Goal: Transaction & Acquisition: Obtain resource

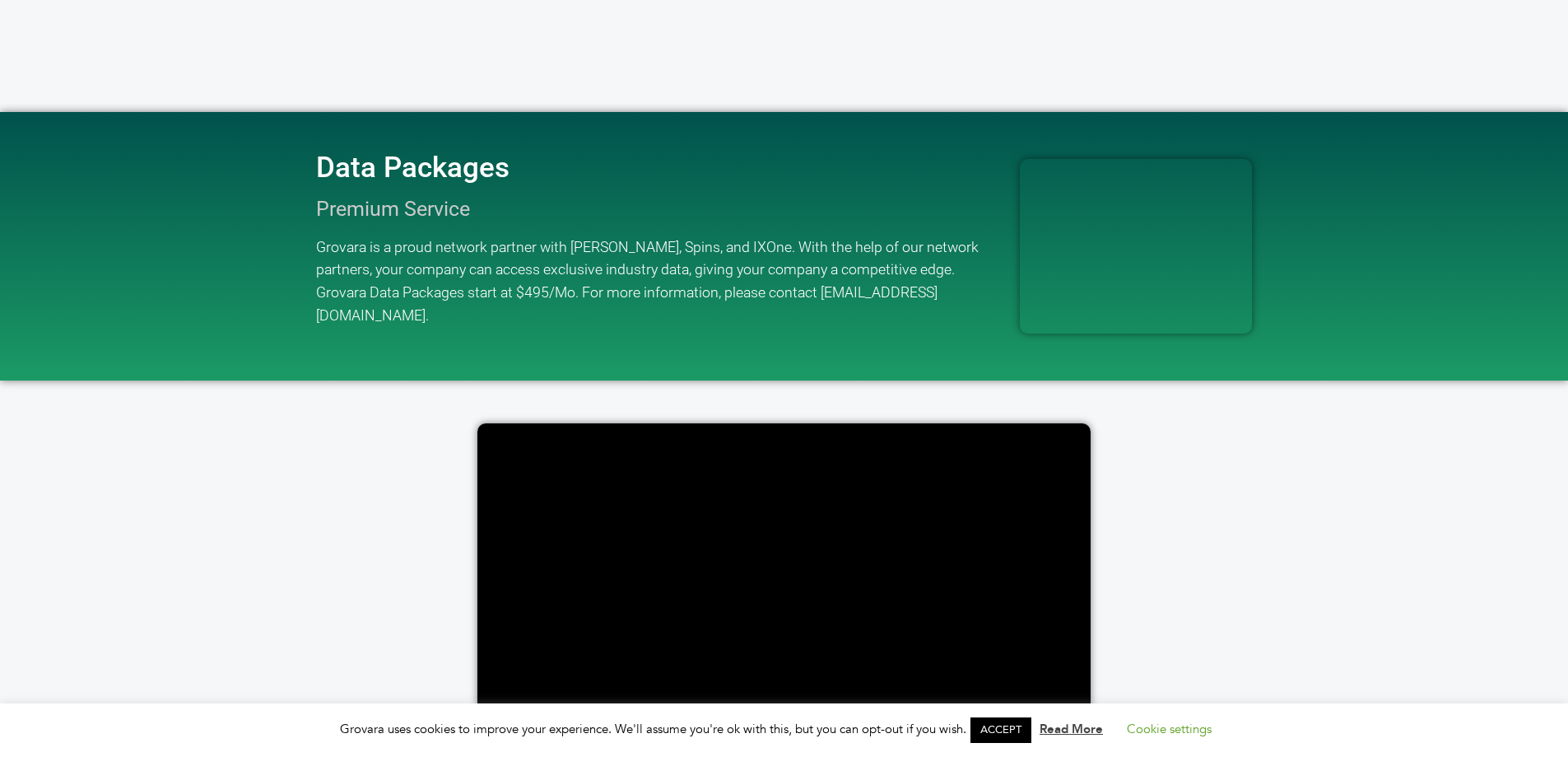
scroll to position [3129, 0]
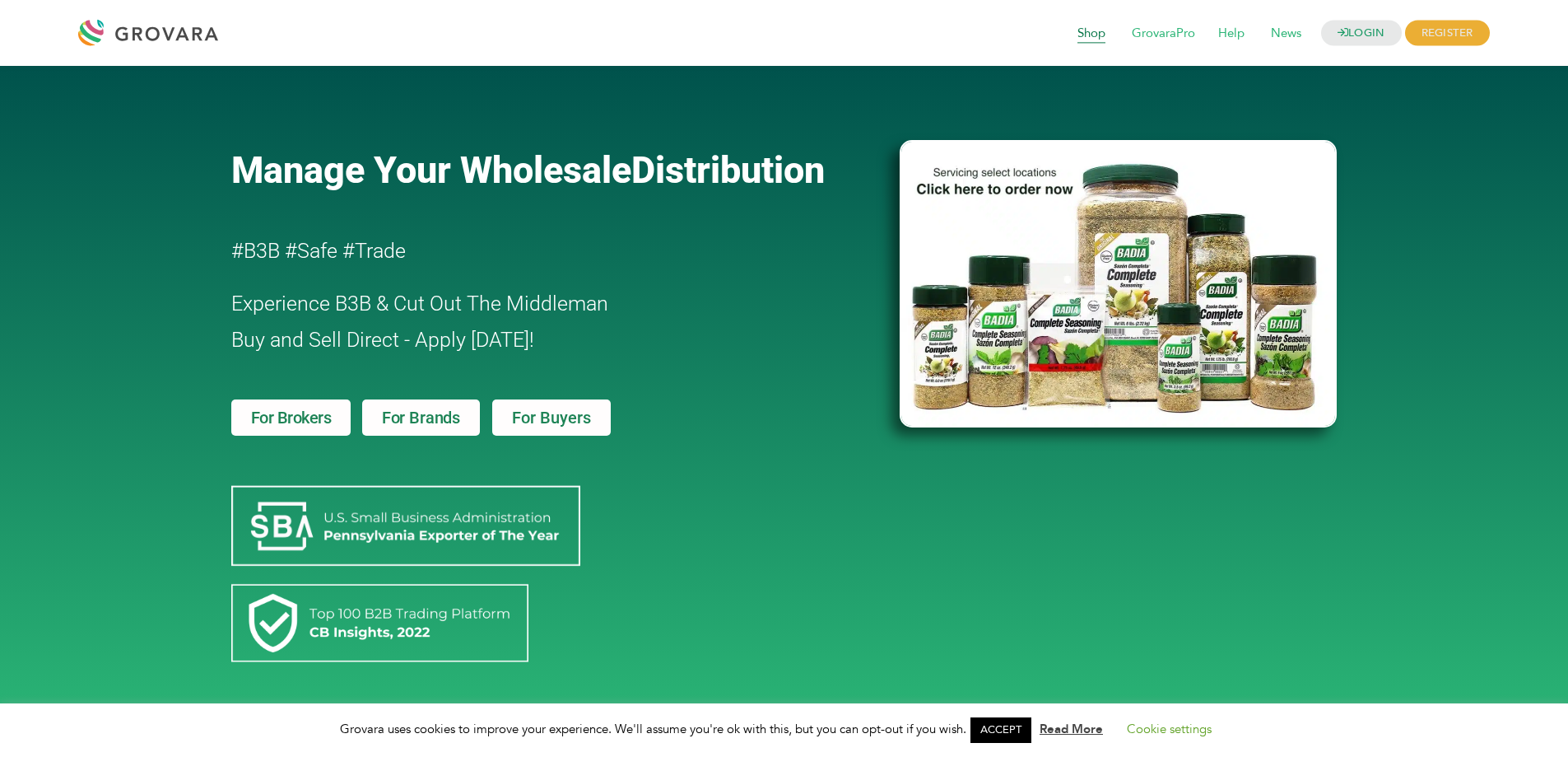
click at [1090, 39] on span "Shop" at bounding box center [1091, 34] width 51 height 31
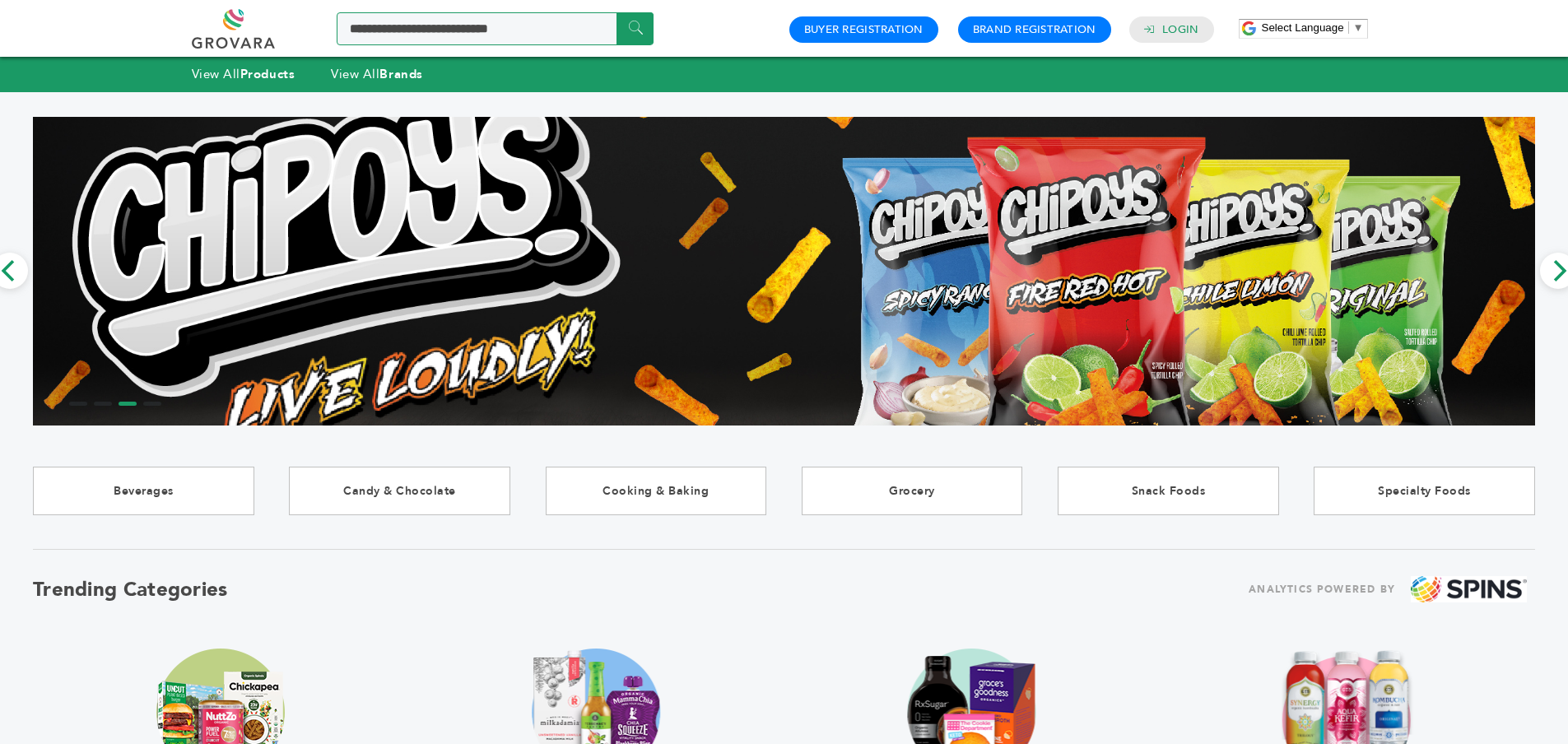
click at [468, 23] on input "Search a product or brand..." at bounding box center [494, 29] width 317 height 33
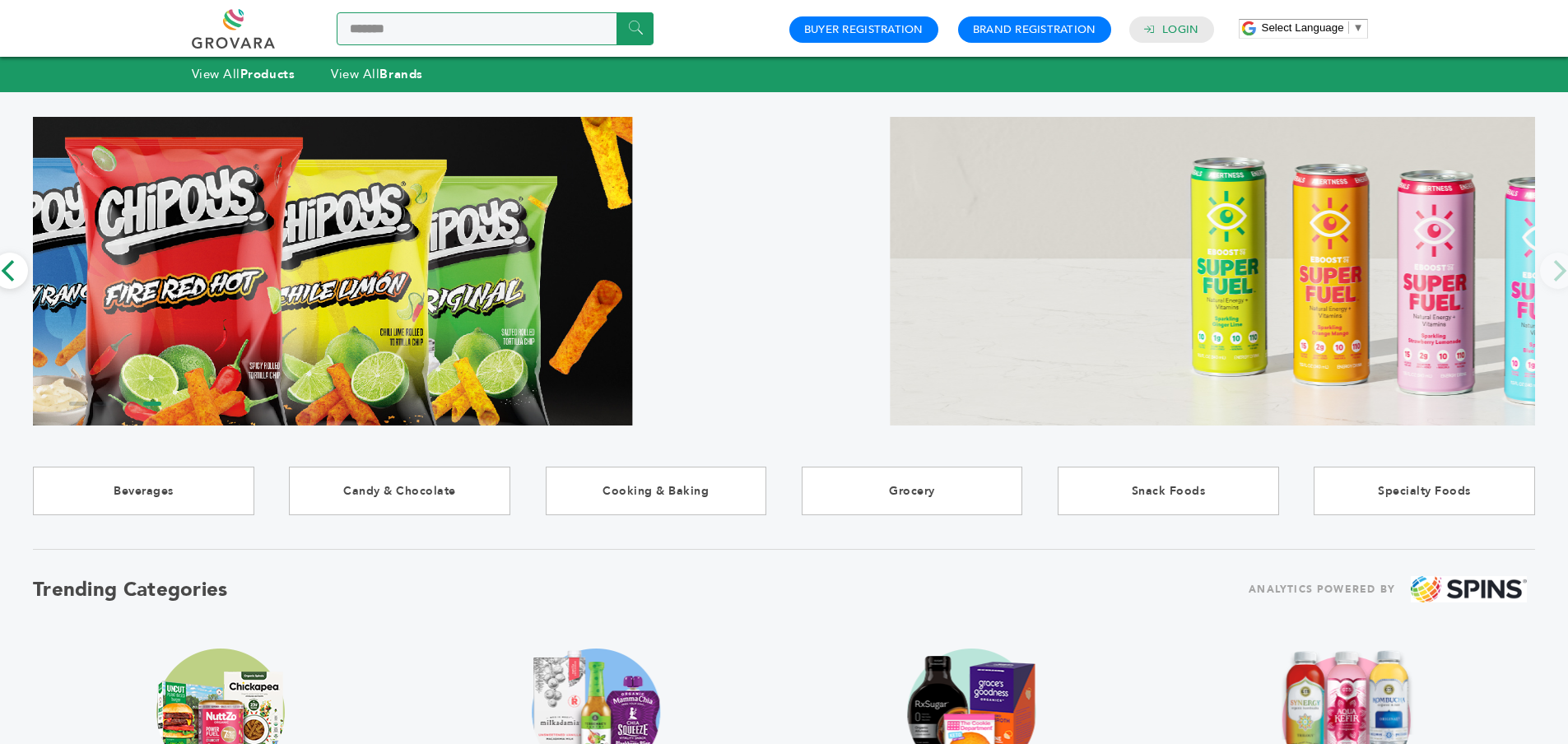
type input "*******"
click at [617, 12] on input "******" at bounding box center [635, 28] width 37 height 32
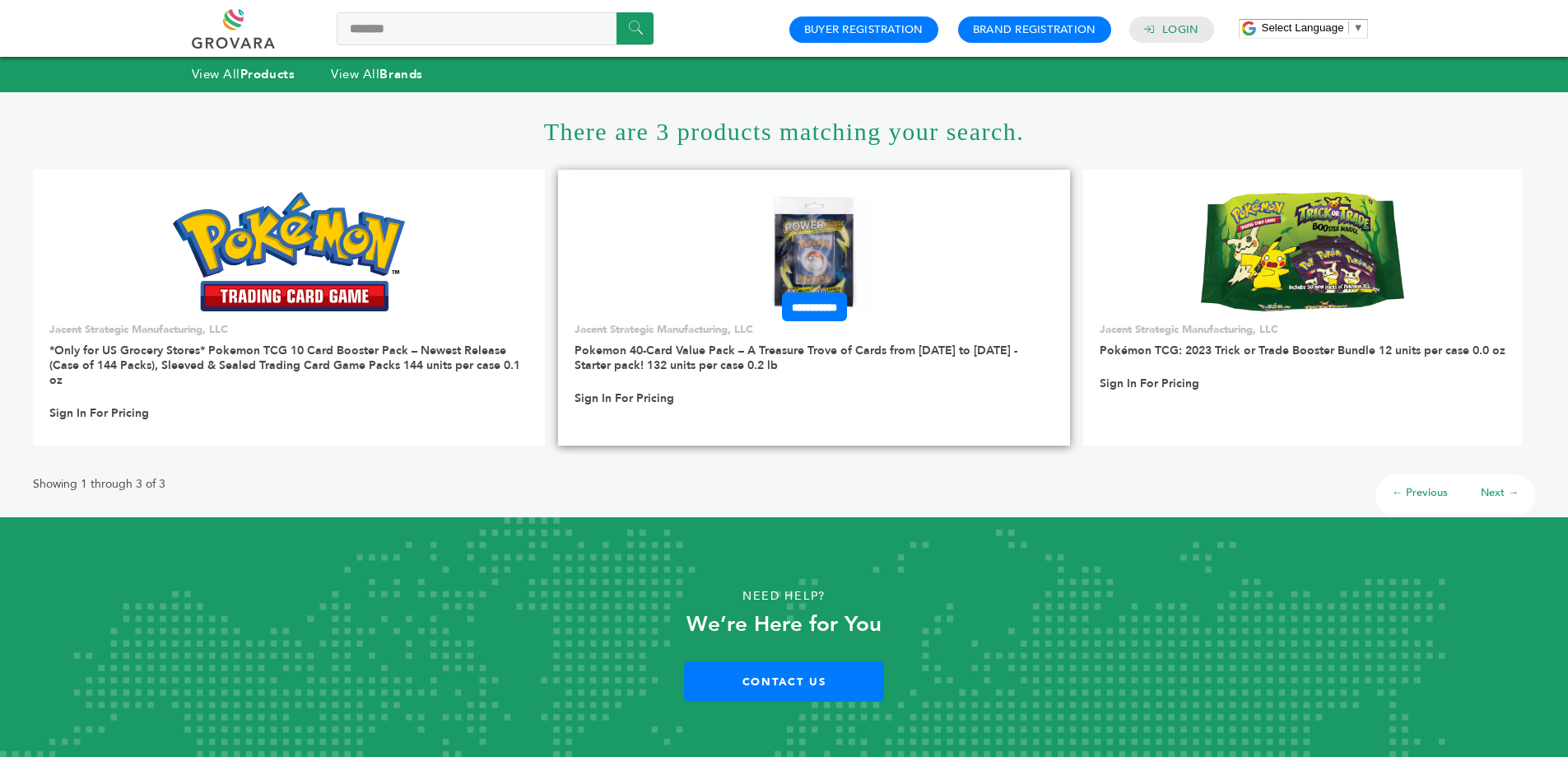
click at [768, 244] on img at bounding box center [814, 251] width 119 height 119
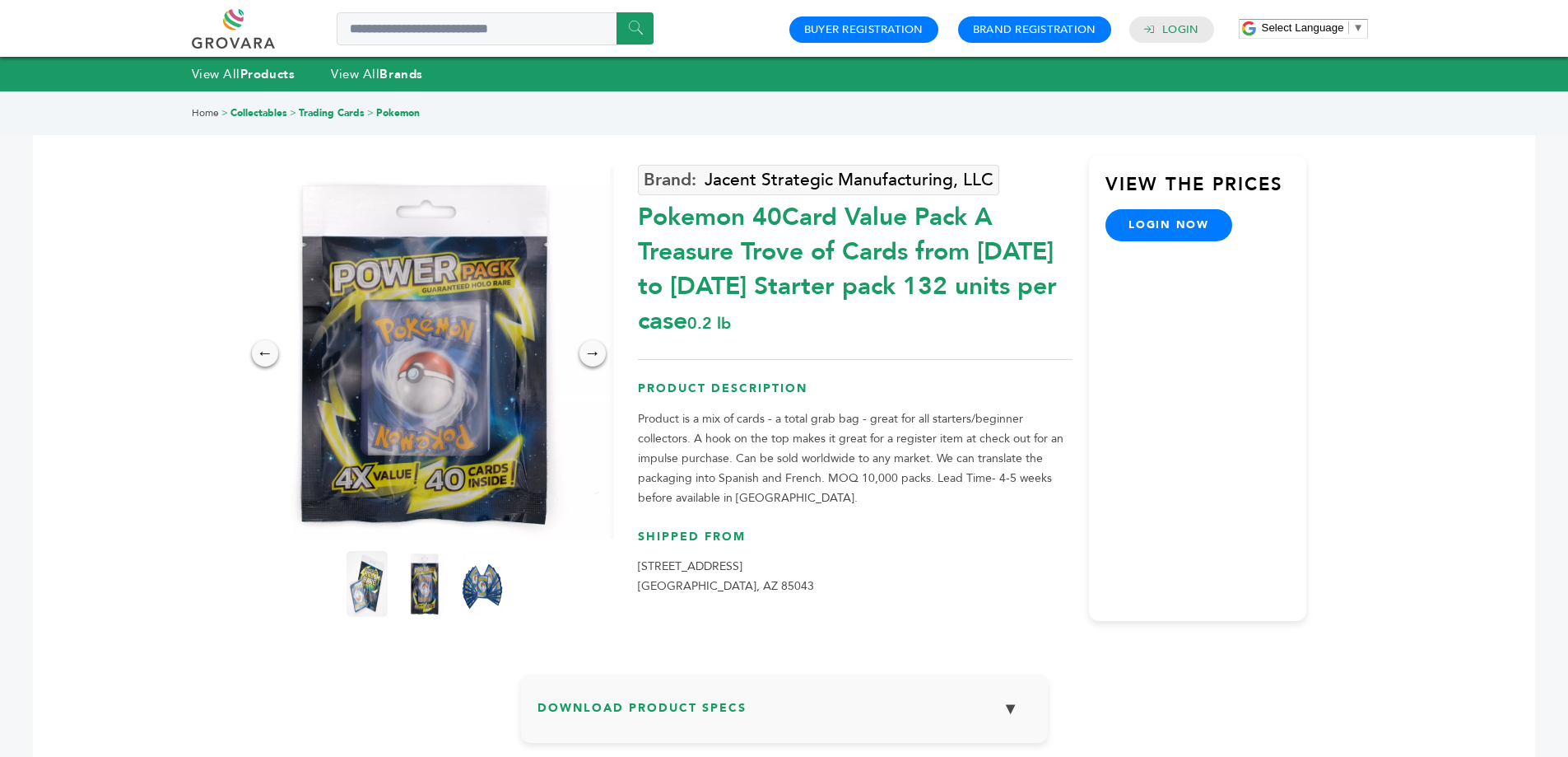
click at [800, 480] on p "Product is a mix of cards - a total grab bag - great for all starters/beginner …" at bounding box center [855, 459] width 434 height 99
click at [405, 607] on img at bounding box center [424, 583] width 45 height 72
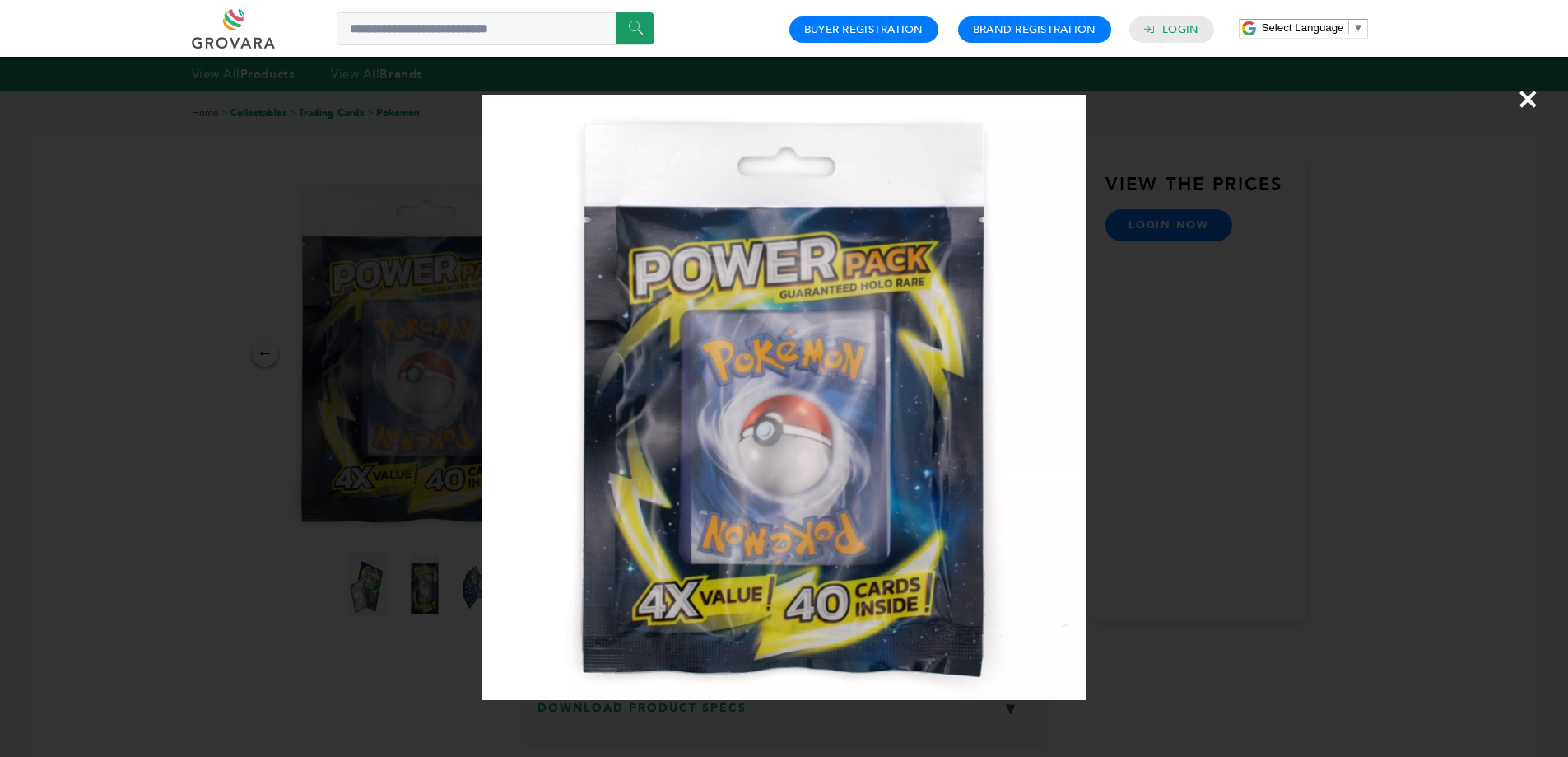
click at [1132, 368] on div "×" at bounding box center [784, 378] width 1568 height 757
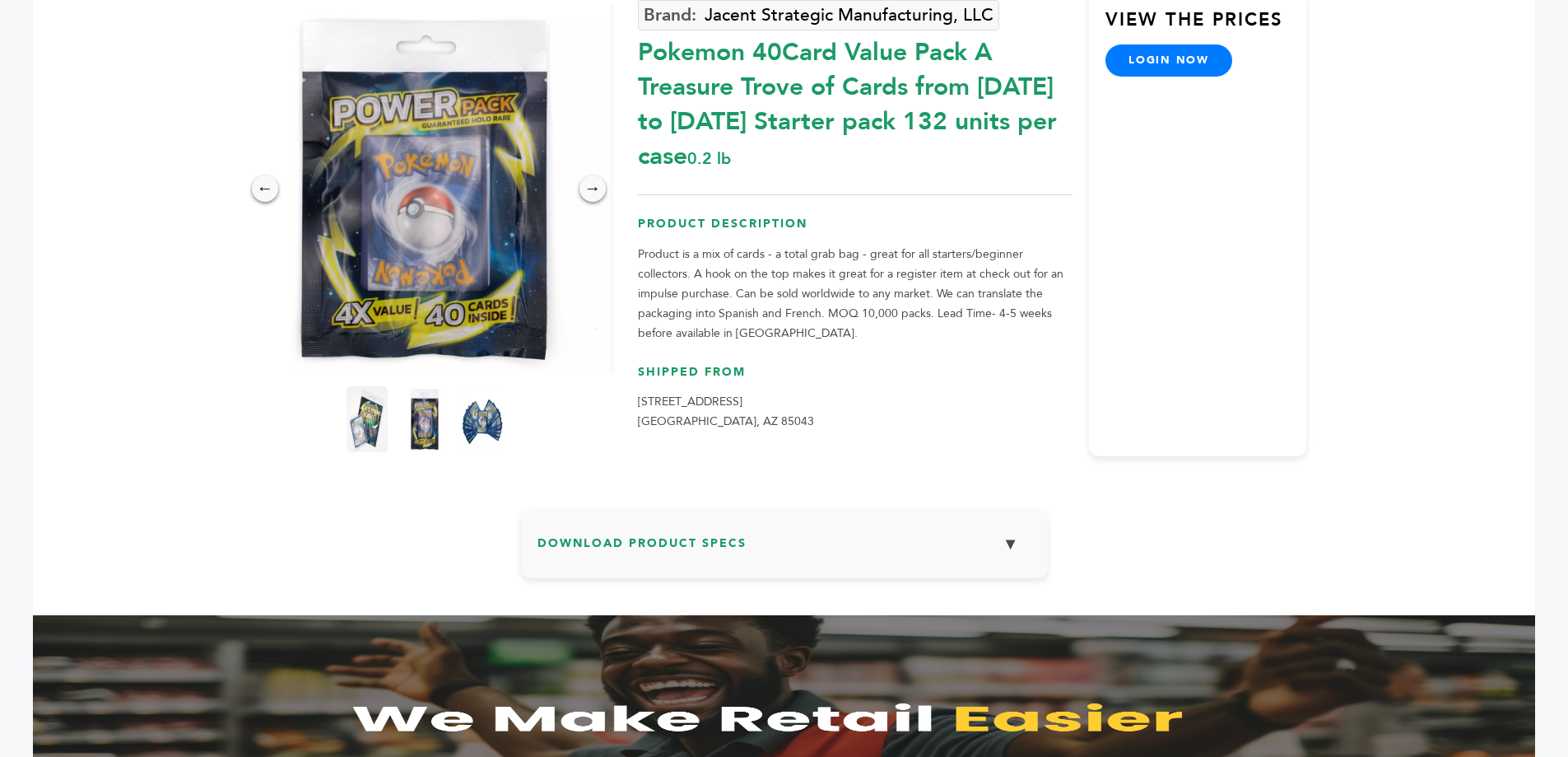
scroll to position [247, 0]
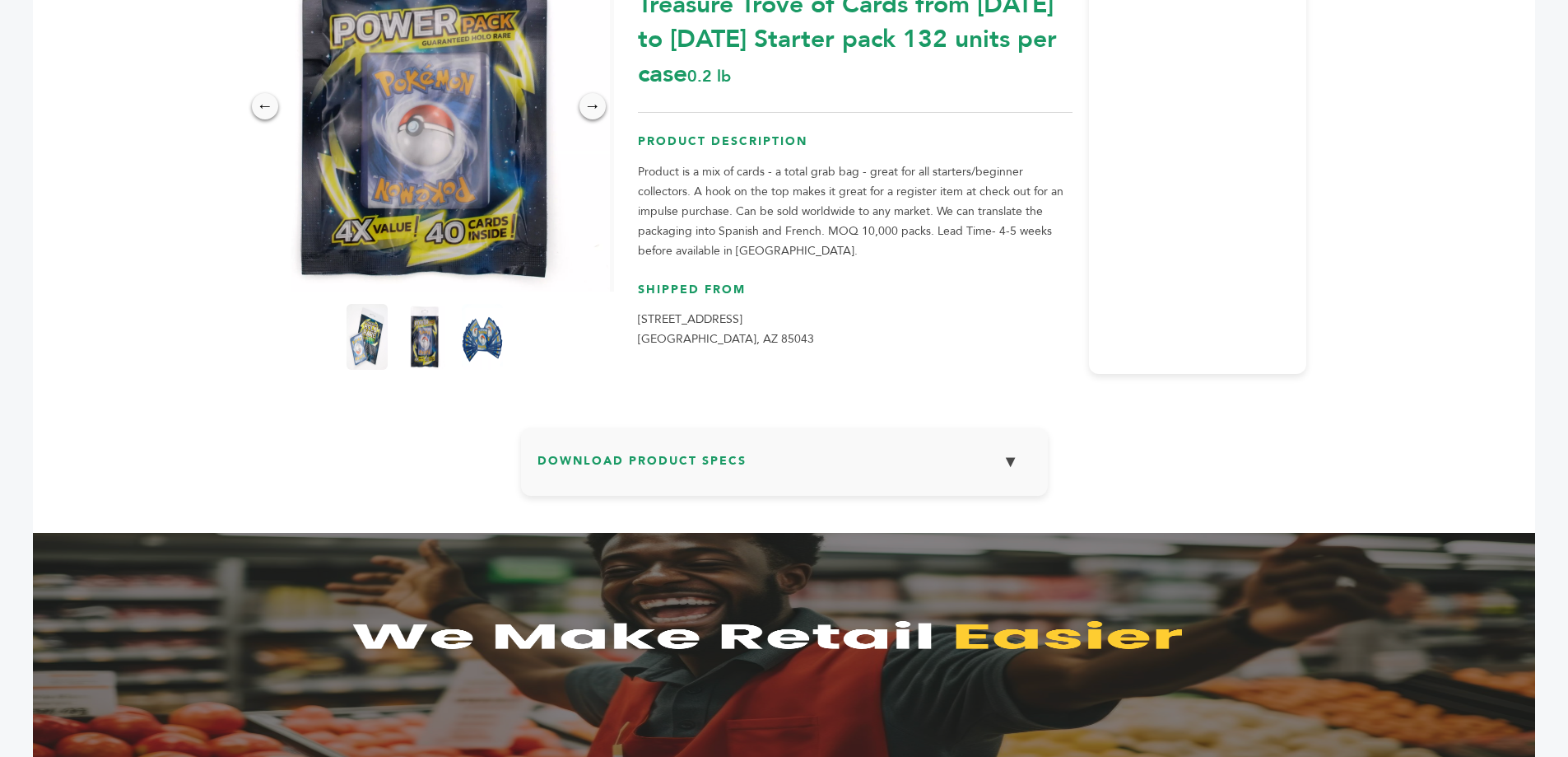
click at [685, 462] on h3 "Download Product Specs ▼" at bounding box center [784, 468] width 493 height 48
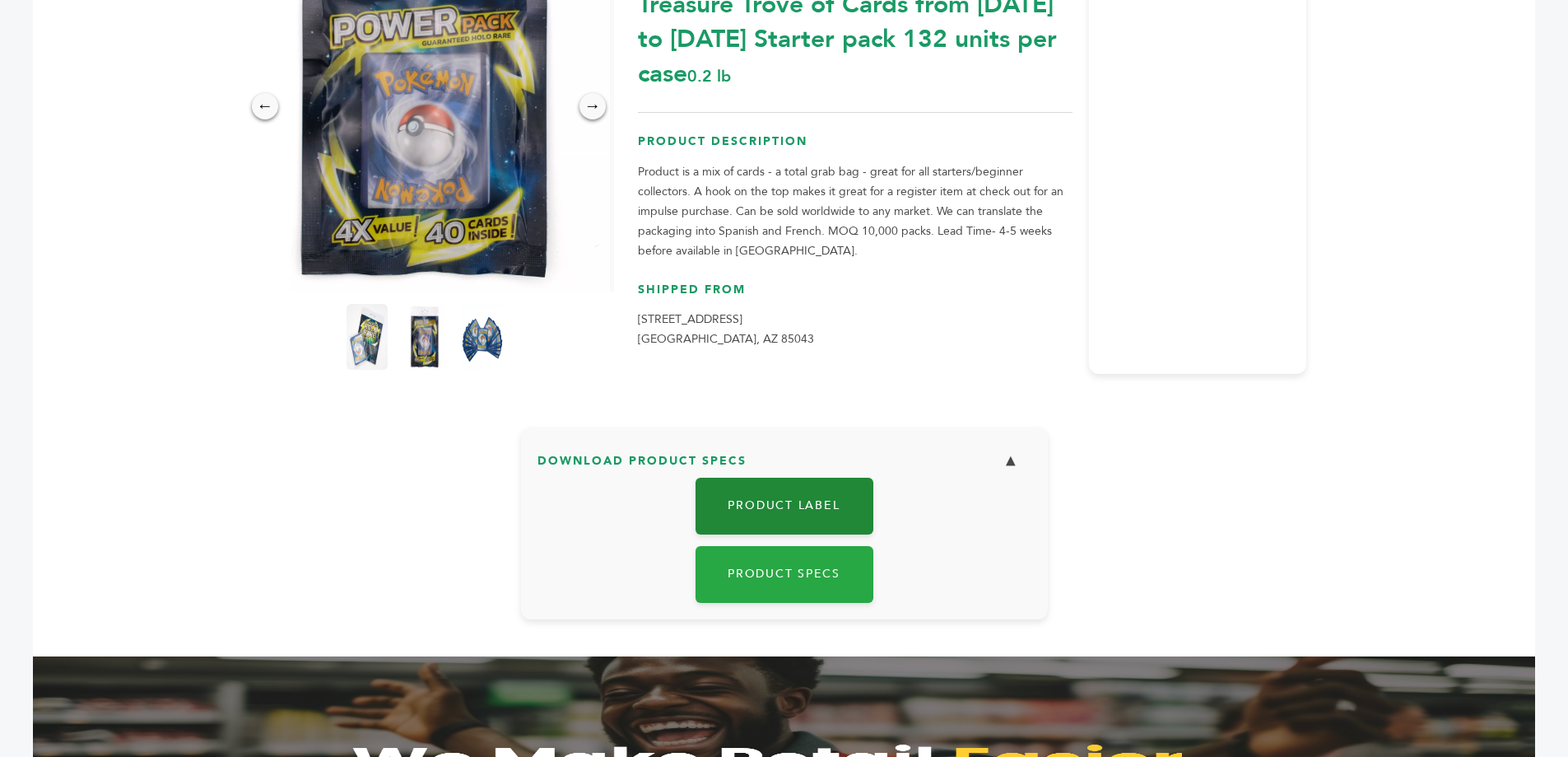
click at [751, 514] on link "Product Label" at bounding box center [784, 505] width 178 height 56
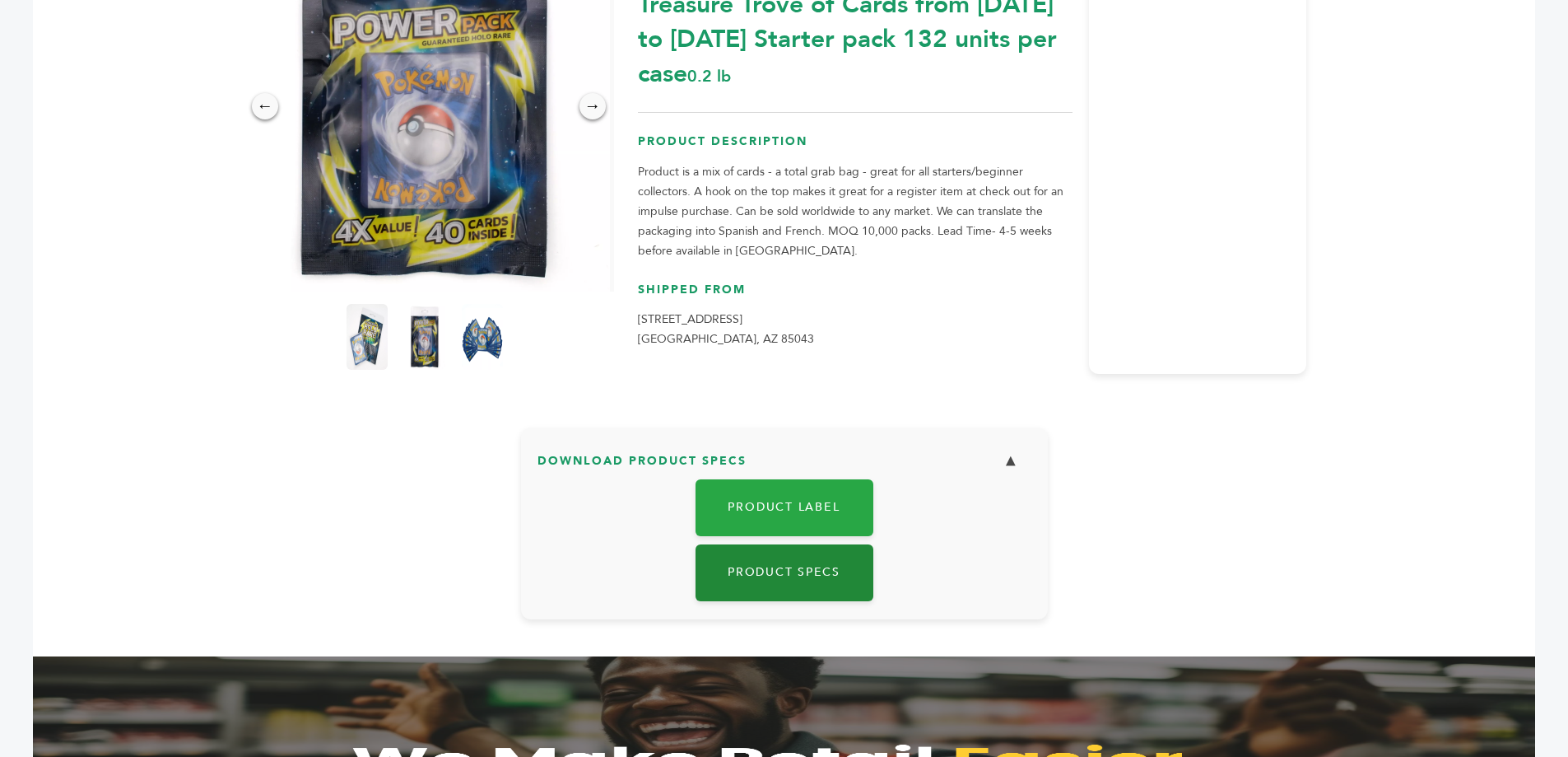
click at [770, 585] on link "Product Specs" at bounding box center [784, 572] width 178 height 56
